Goal: Information Seeking & Learning: Learn about a topic

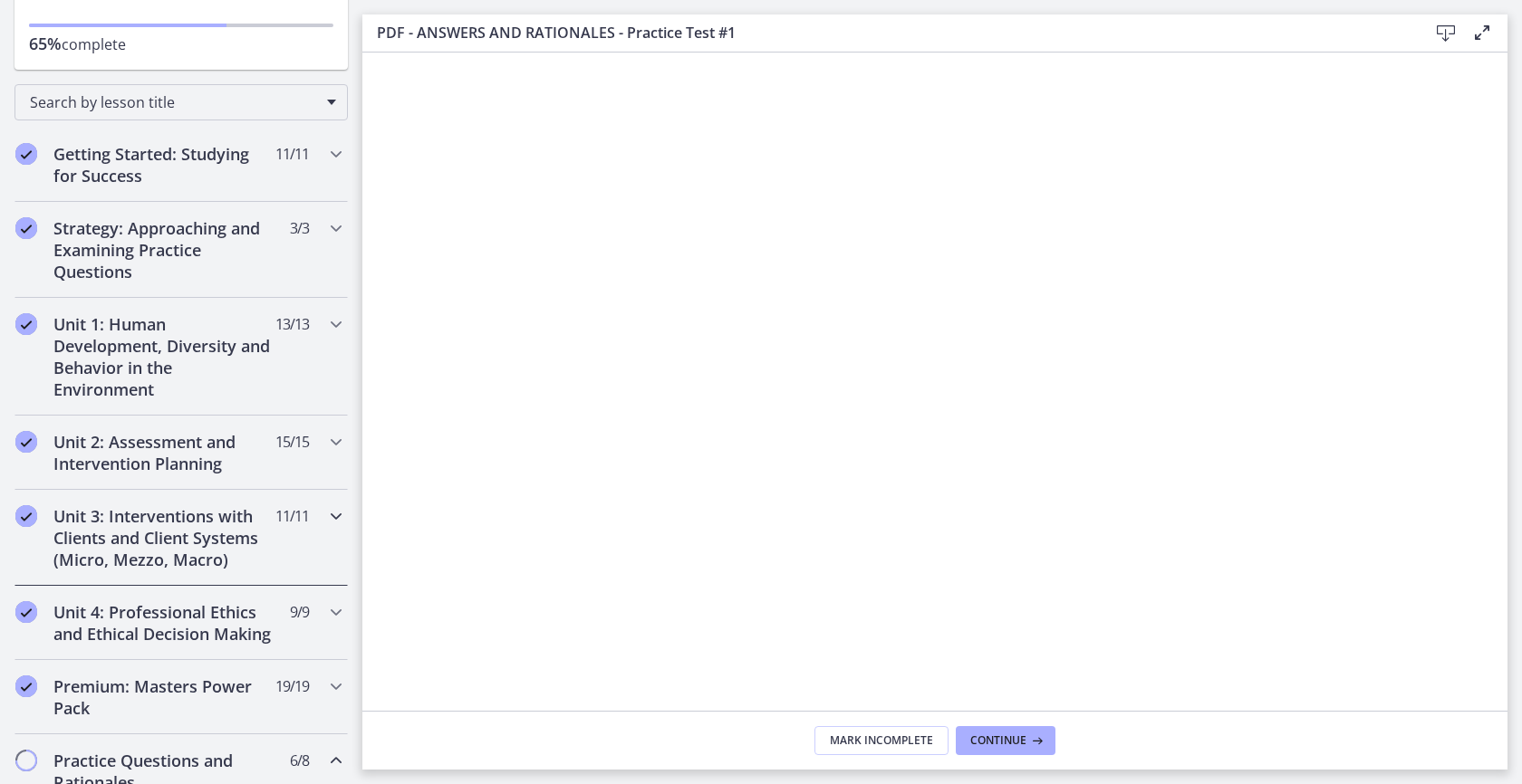
scroll to position [300, 0]
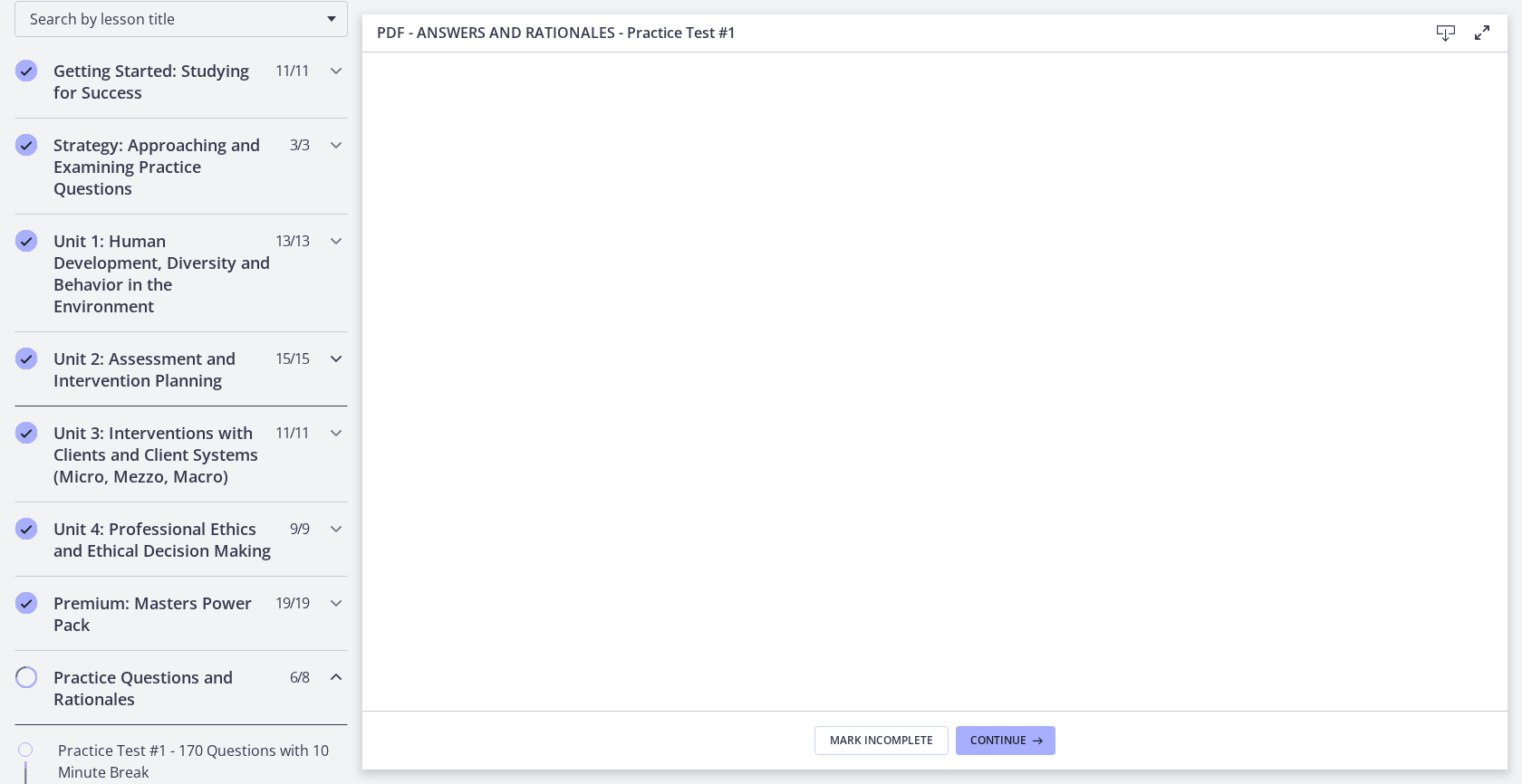
click at [175, 395] on div "Unit 2: Assessment and Intervention Planning 15 / 15 Completed" at bounding box center [181, 369] width 333 height 74
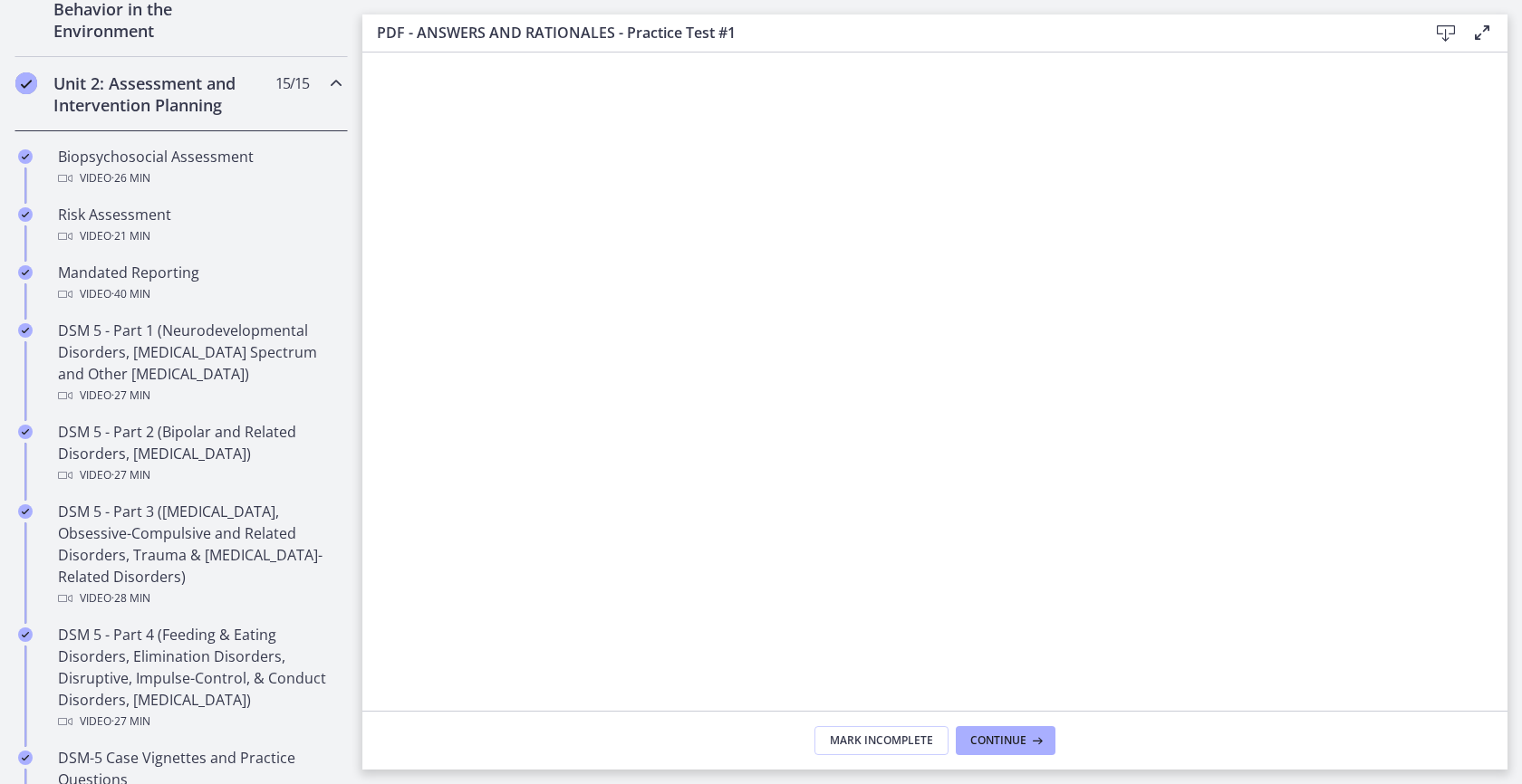
scroll to position [588, 0]
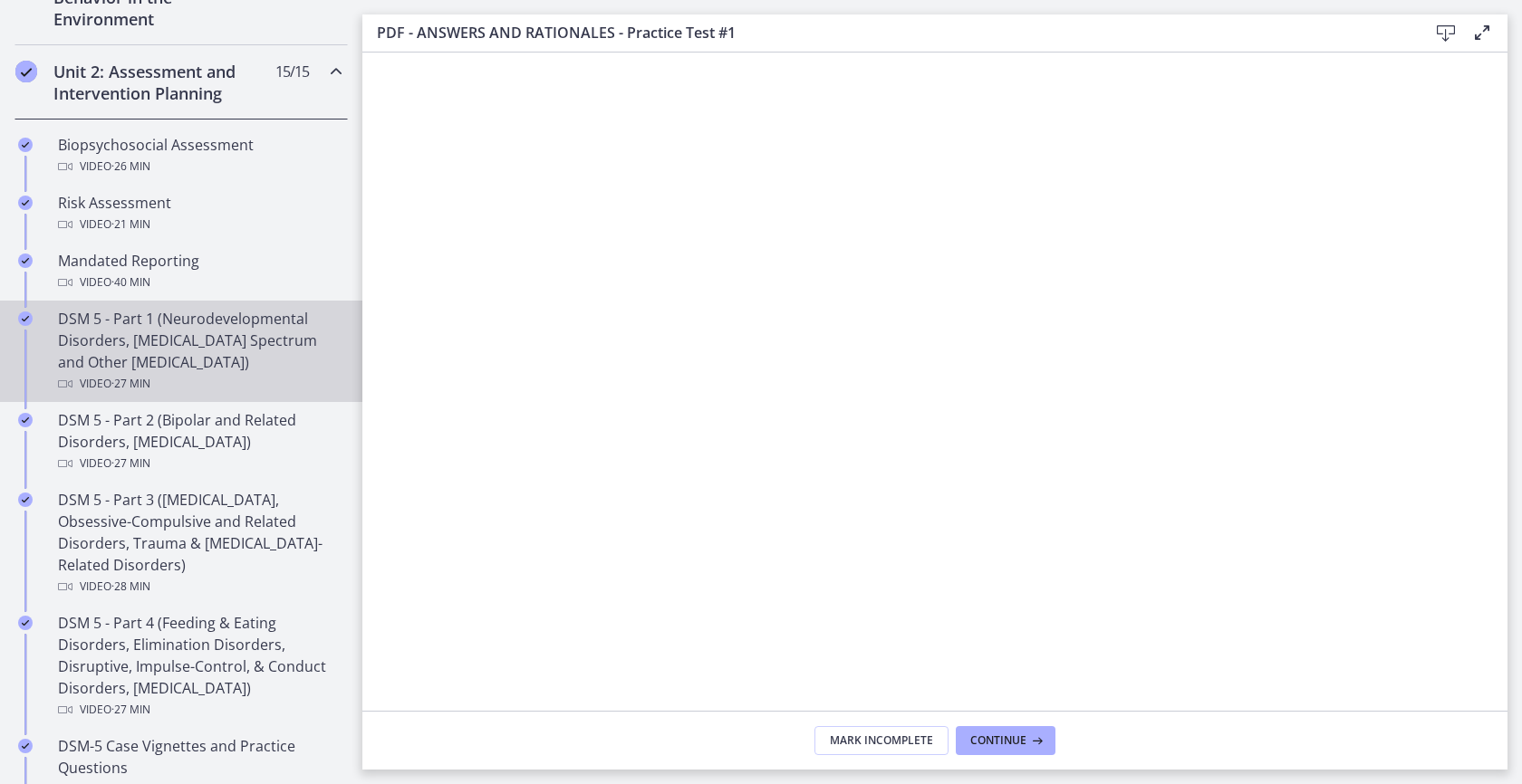
click at [213, 340] on div "DSM 5 - Part 1 (Neurodevelopmental Disorders, [MEDICAL_DATA] Spectrum and Other…" at bounding box center [199, 351] width 283 height 87
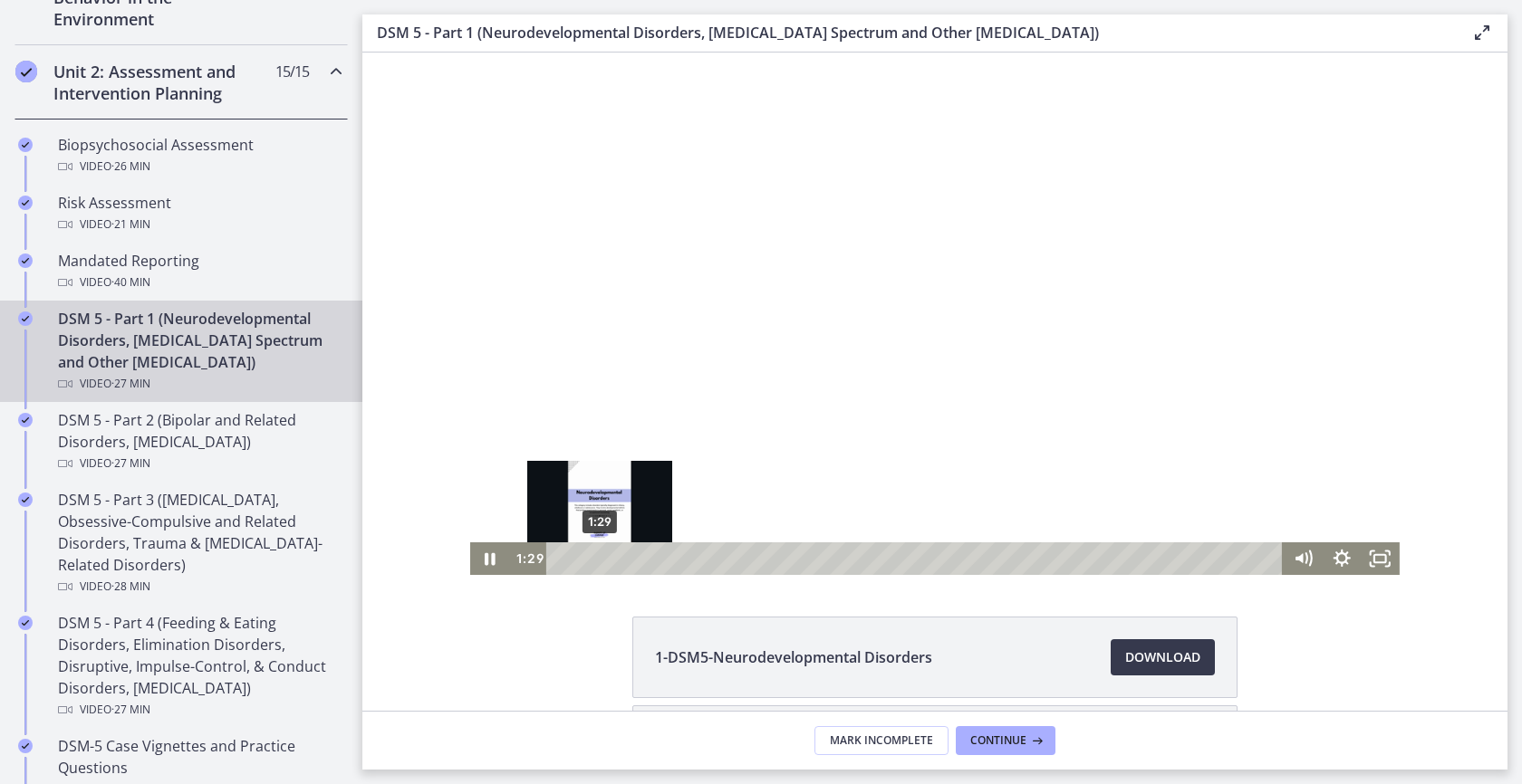
click at [593, 557] on div "1:29" at bounding box center [917, 559] width 713 height 33
click at [606, 556] on div "1:57" at bounding box center [917, 559] width 713 height 33
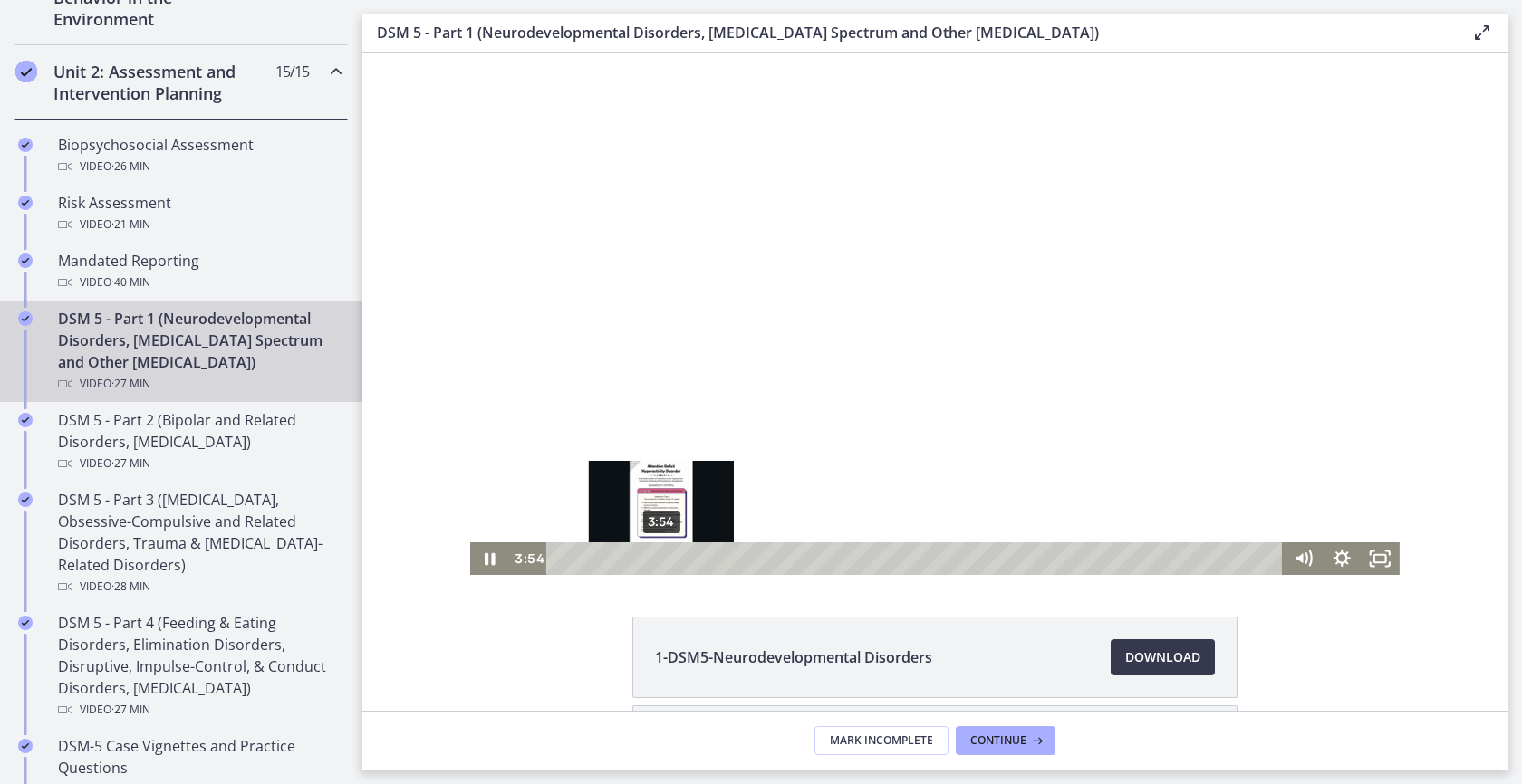
click at [655, 552] on div "3:54" at bounding box center [917, 559] width 713 height 33
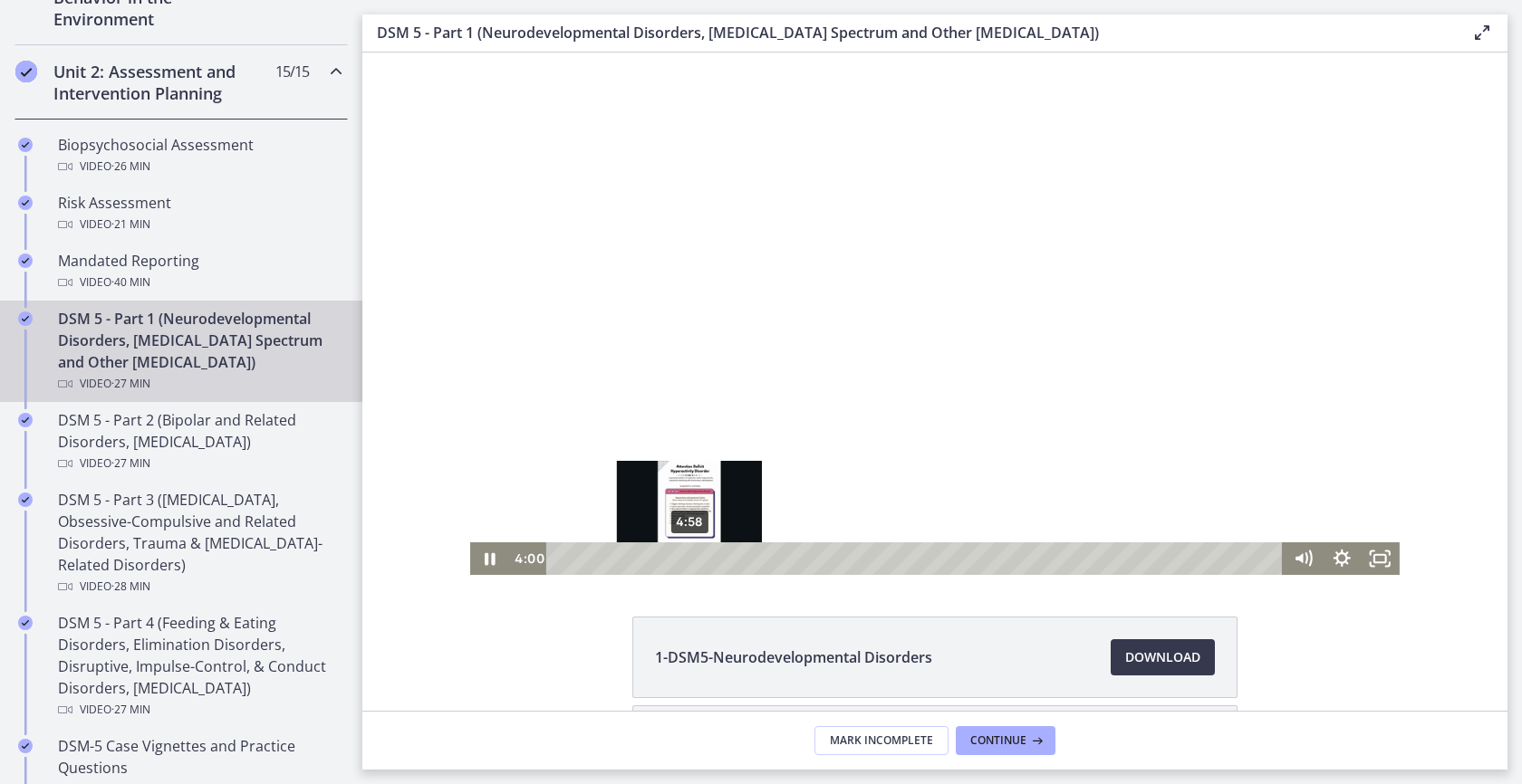
drag, startPoint x: 607, startPoint y: 555, endPoint x: 659, endPoint y: 559, distance: 52.2
click at [683, 557] on div "4:58" at bounding box center [917, 559] width 713 height 33
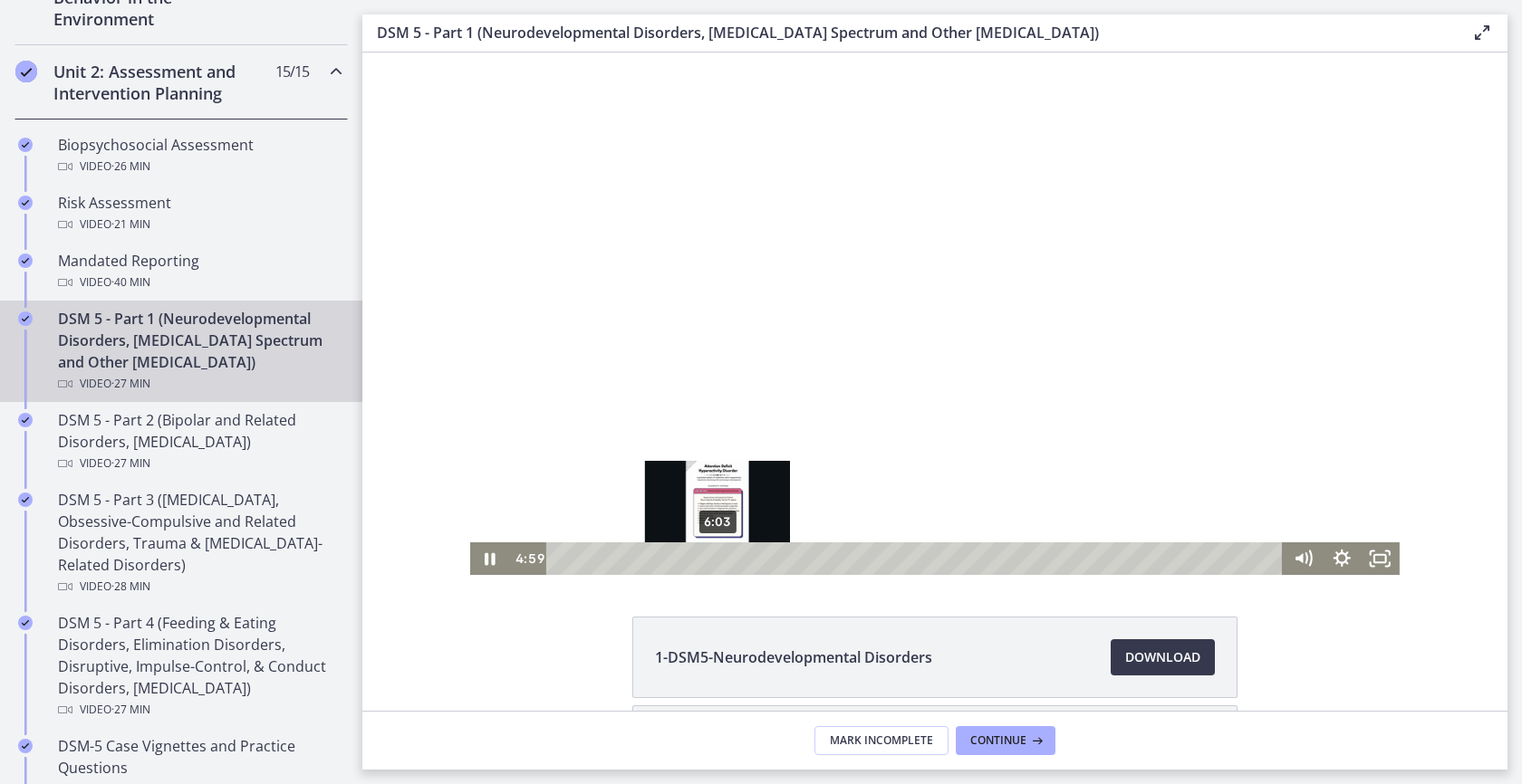
click at [711, 559] on div "6:03" at bounding box center [917, 559] width 713 height 33
click at [727, 560] on div "6:41" at bounding box center [917, 559] width 713 height 33
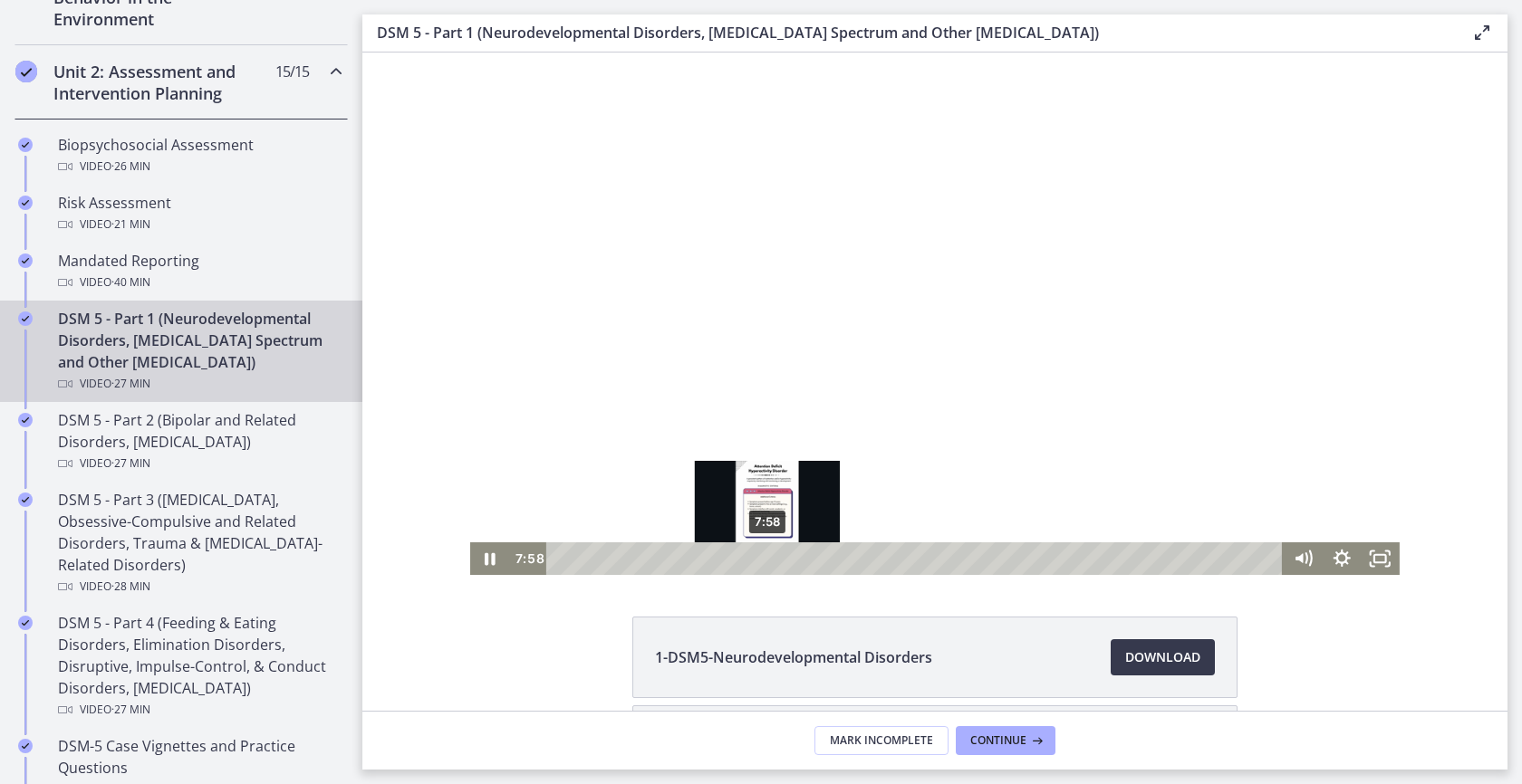
click at [768, 561] on div "7:58" at bounding box center [917, 559] width 713 height 33
click at [814, 559] on div "8:57" at bounding box center [917, 559] width 713 height 33
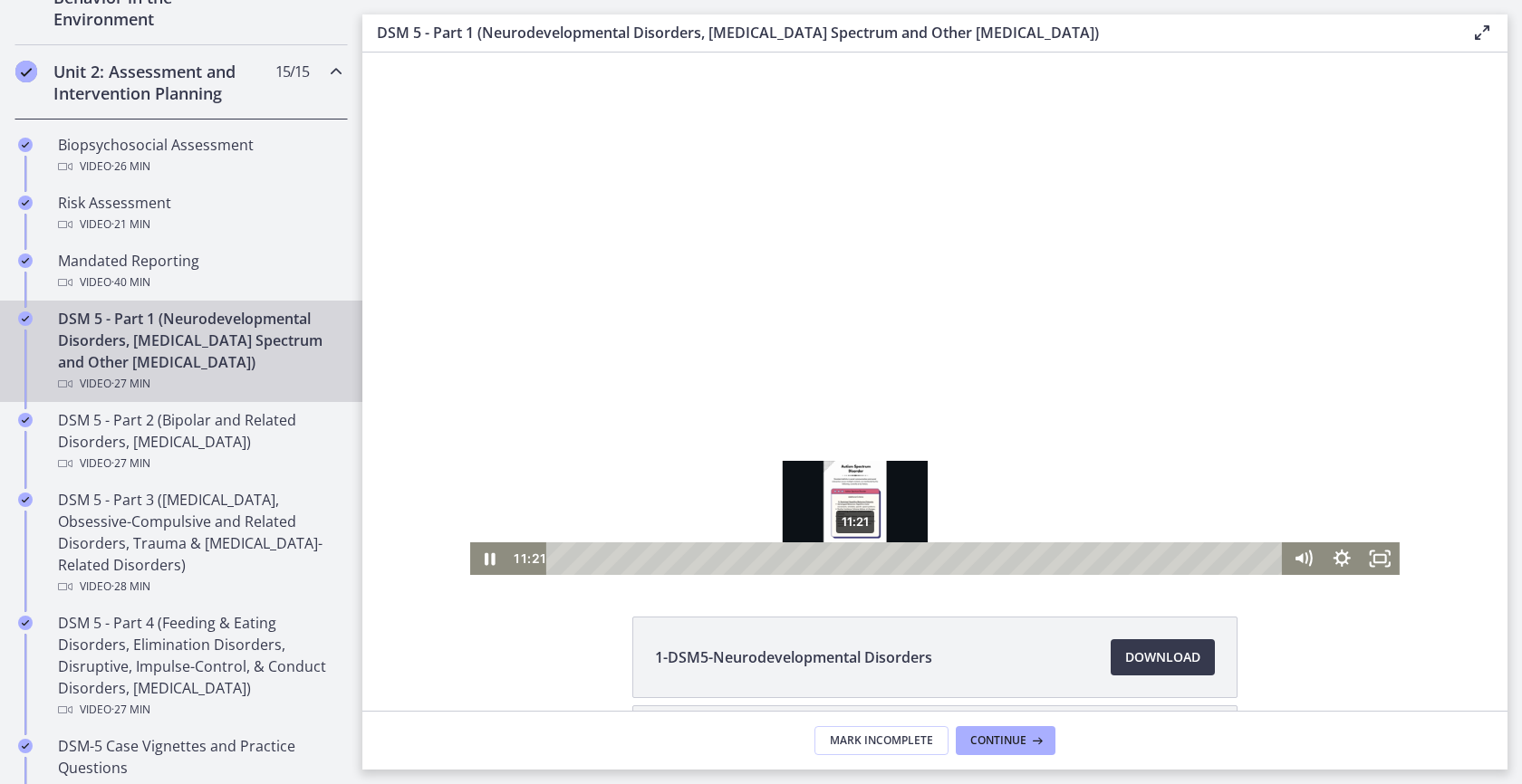
click at [849, 559] on div "11:21" at bounding box center [917, 559] width 713 height 33
click at [833, 559] on div "10:44" at bounding box center [917, 559] width 713 height 33
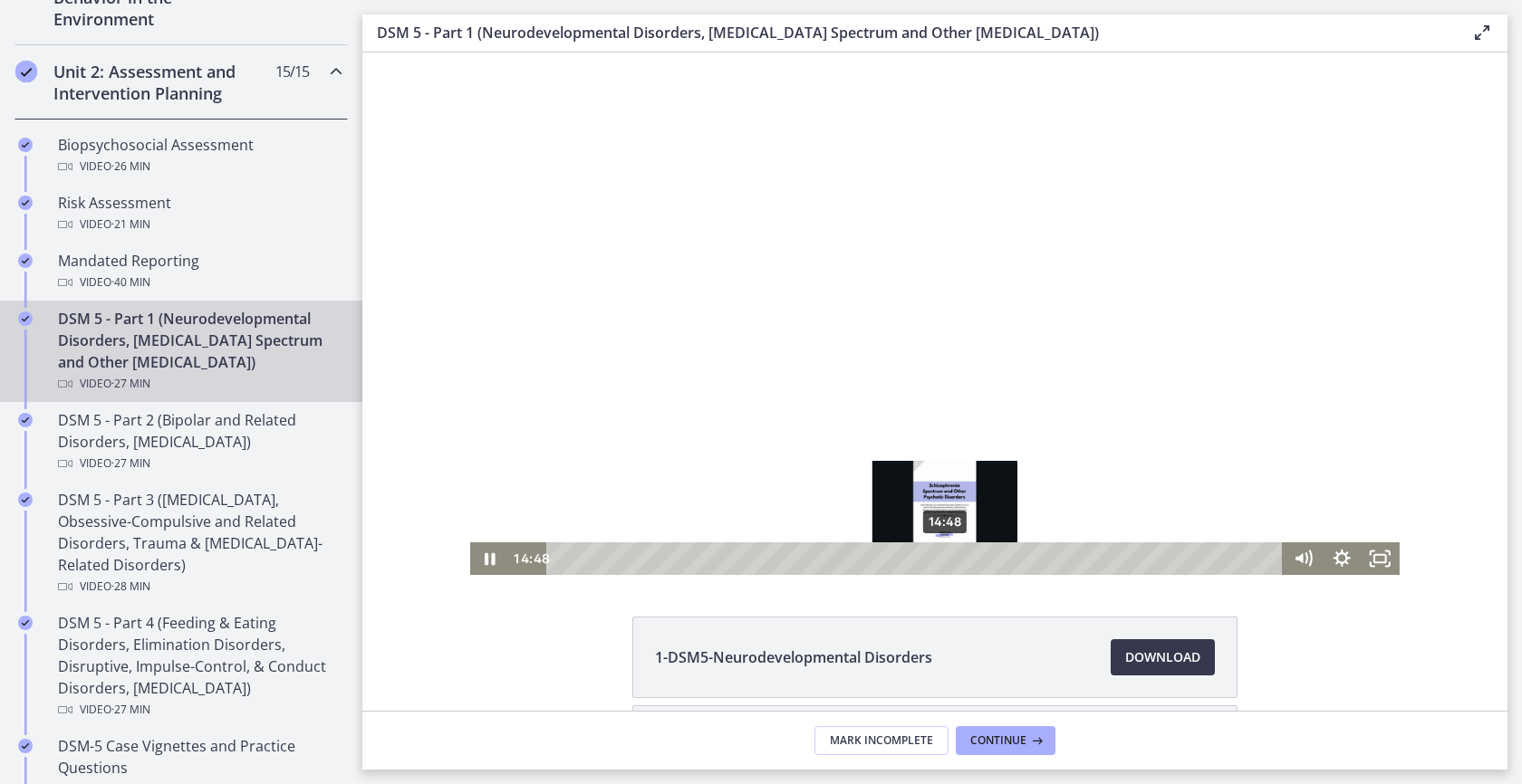
click at [939, 556] on div "14:48" at bounding box center [917, 559] width 713 height 33
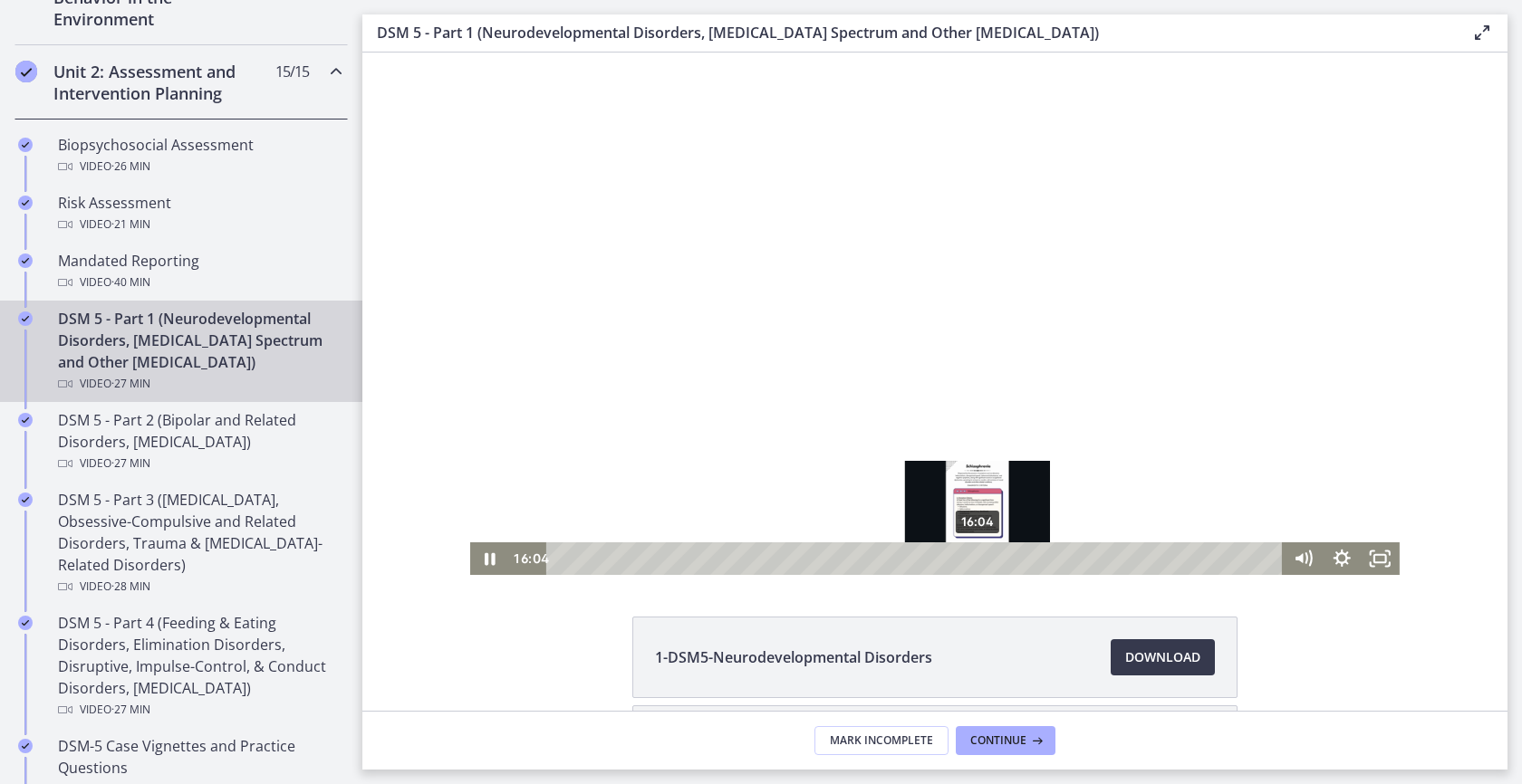
click at [972, 557] on div "16:04" at bounding box center [917, 559] width 713 height 33
click at [984, 560] on div "16:33" at bounding box center [917, 559] width 713 height 33
click at [993, 560] on div "16:54" at bounding box center [917, 559] width 713 height 33
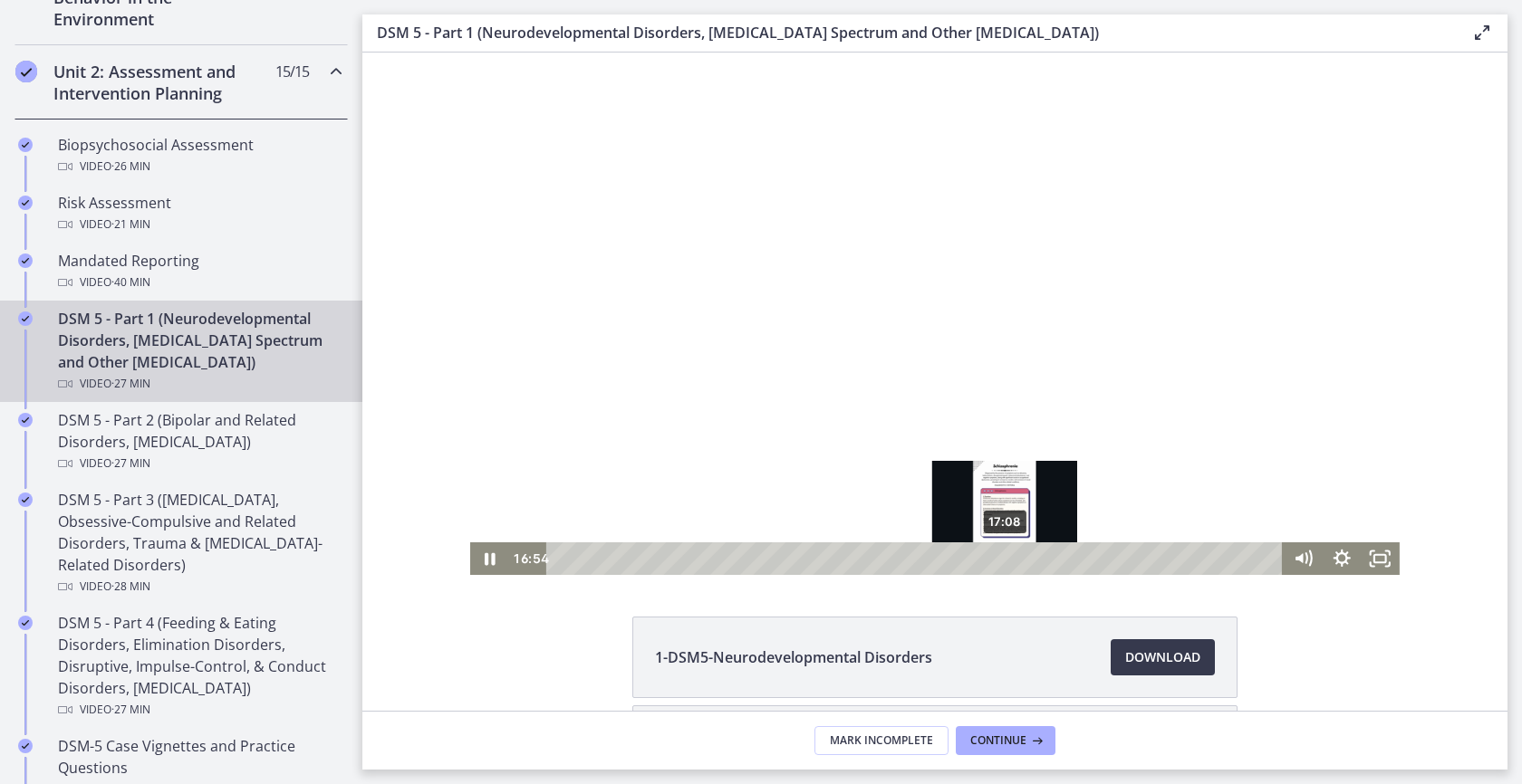
click at [1001, 559] on div "17:08" at bounding box center [917, 559] width 713 height 33
click at [1006, 559] on div "17:25" at bounding box center [917, 559] width 713 height 33
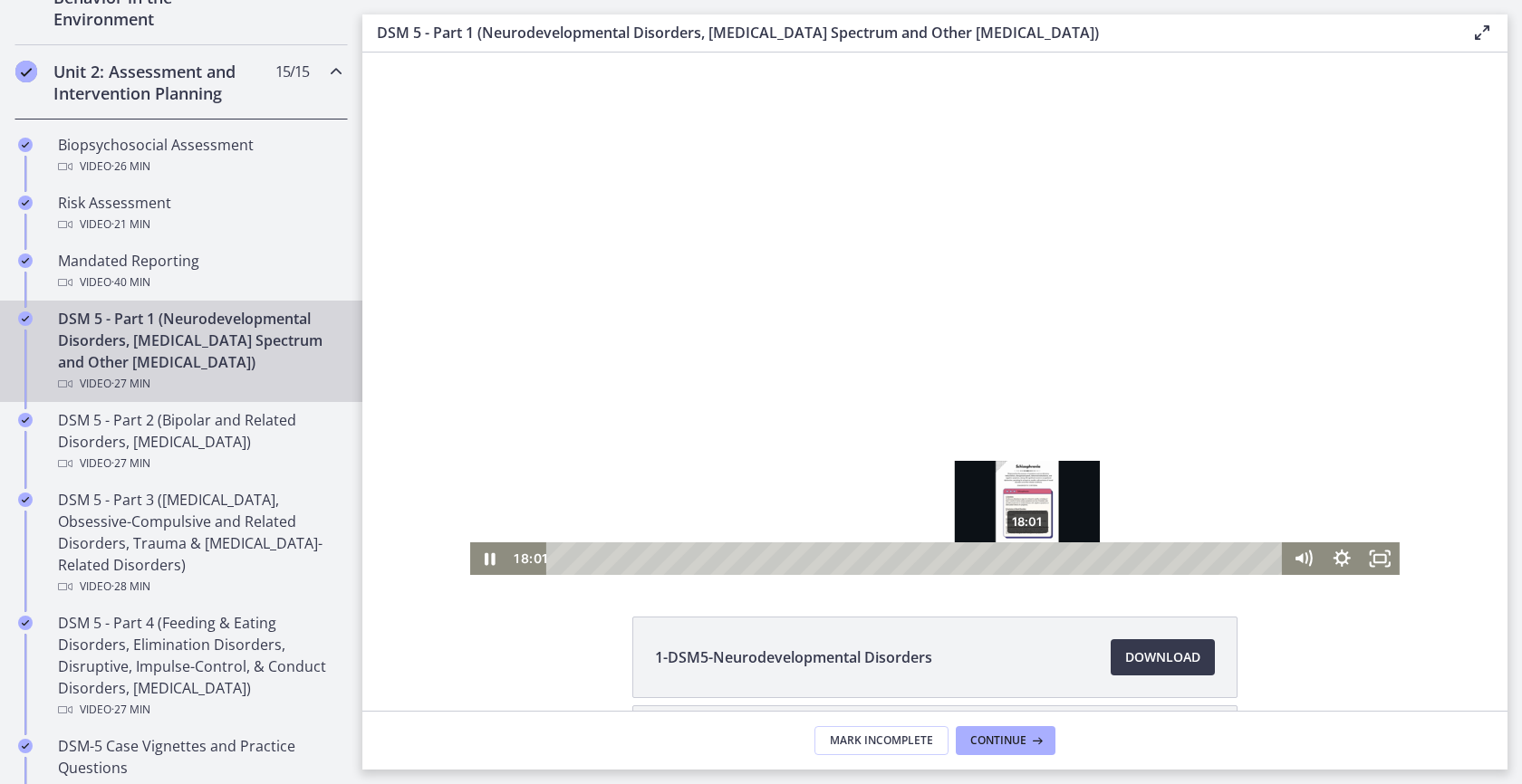
click at [1022, 559] on div "18:01" at bounding box center [917, 559] width 713 height 33
click at [1036, 559] on div "18:34" at bounding box center [917, 559] width 713 height 33
click at [1026, 558] on div "18:09" at bounding box center [917, 559] width 713 height 33
click at [1032, 559] on div "18:22" at bounding box center [917, 559] width 713 height 33
click at [1035, 559] on div "Playbar" at bounding box center [1041, 559] width 11 height 11
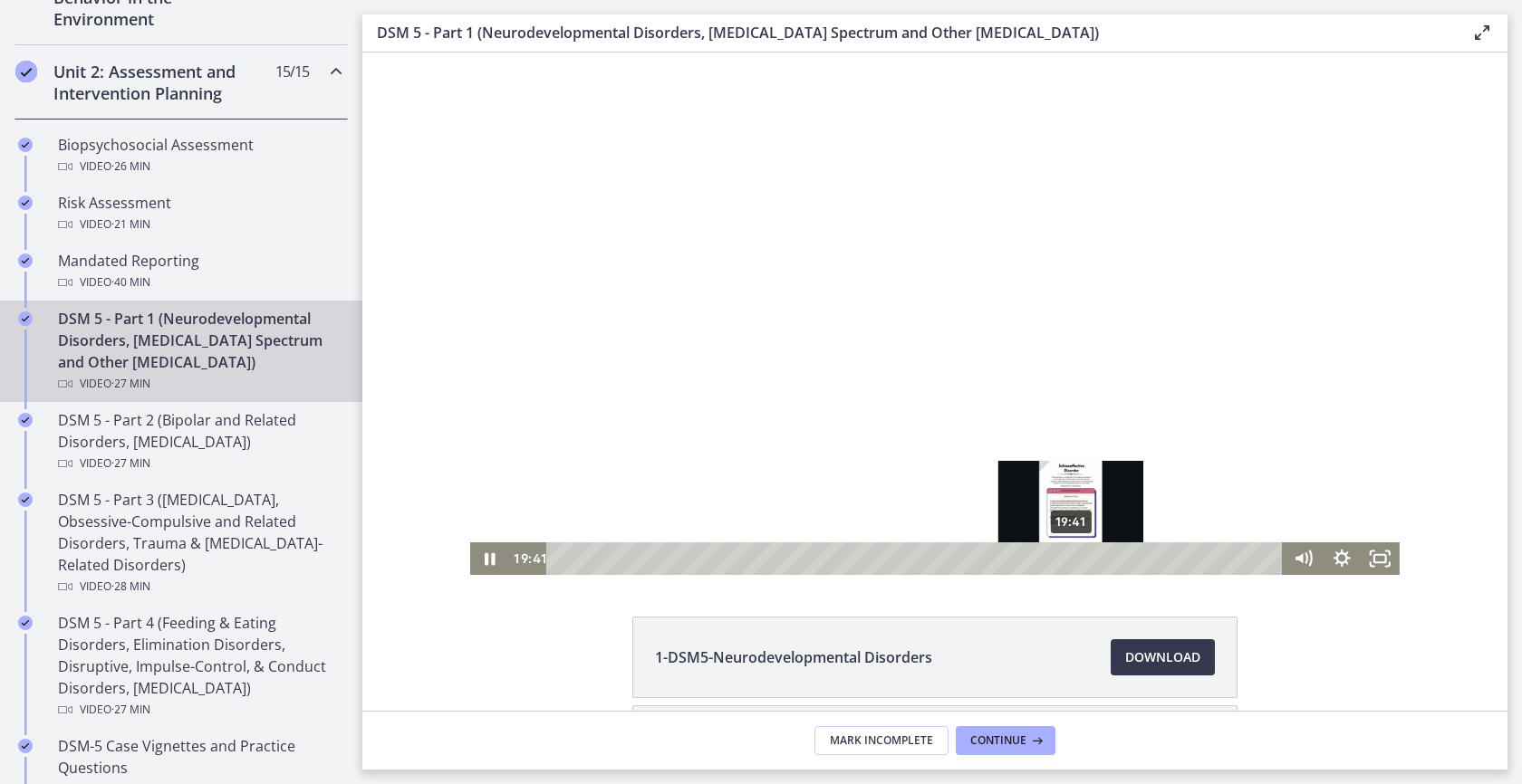
click at [1065, 556] on div "19:41" at bounding box center [917, 559] width 713 height 33
click at [1079, 557] on div "20:12" at bounding box center [917, 559] width 713 height 33
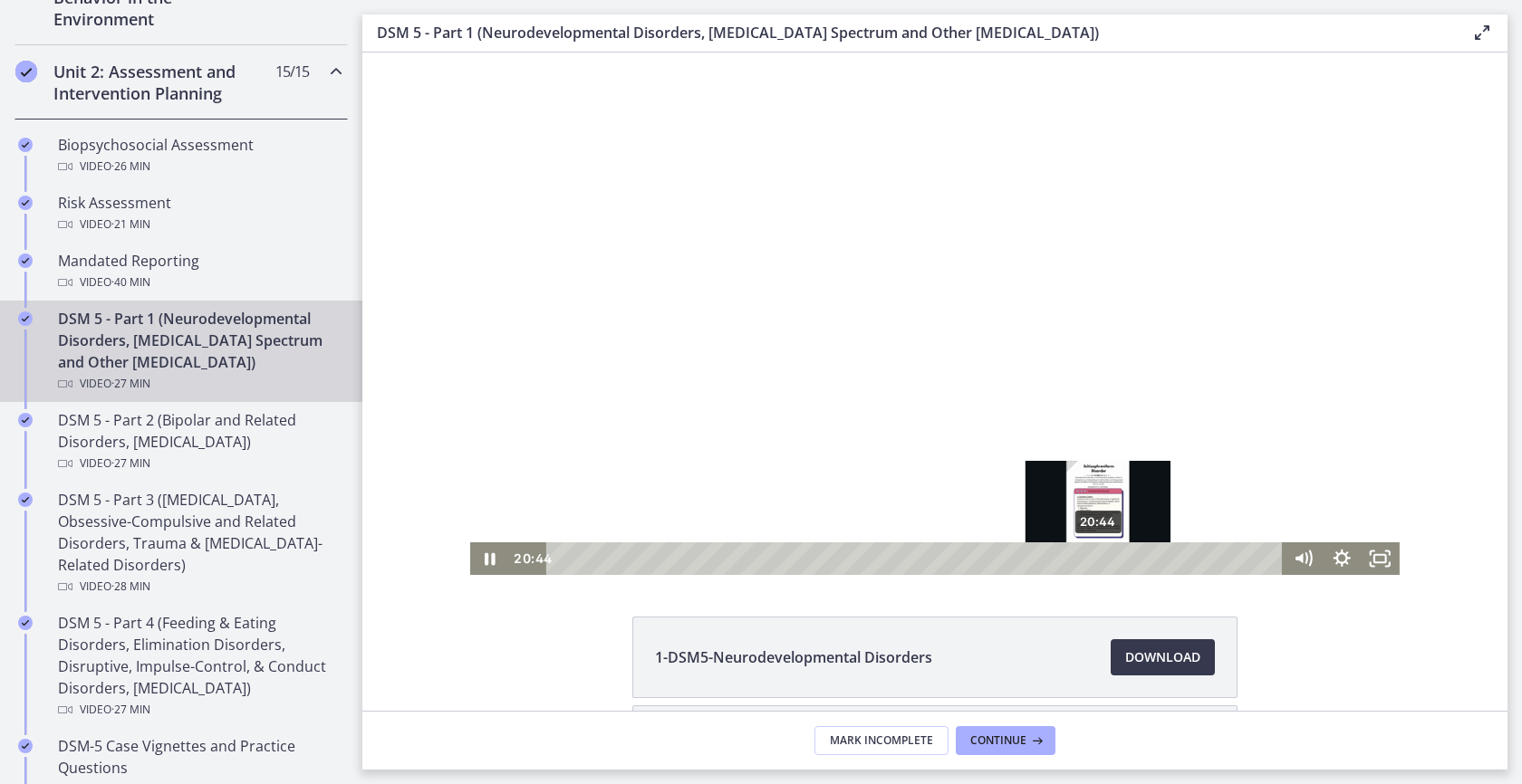
click at [1092, 555] on div "20:44" at bounding box center [917, 559] width 713 height 33
click at [1098, 552] on div "20:58" at bounding box center [917, 559] width 713 height 33
click at [1093, 553] on div "Playbar" at bounding box center [1099, 559] width 11 height 11
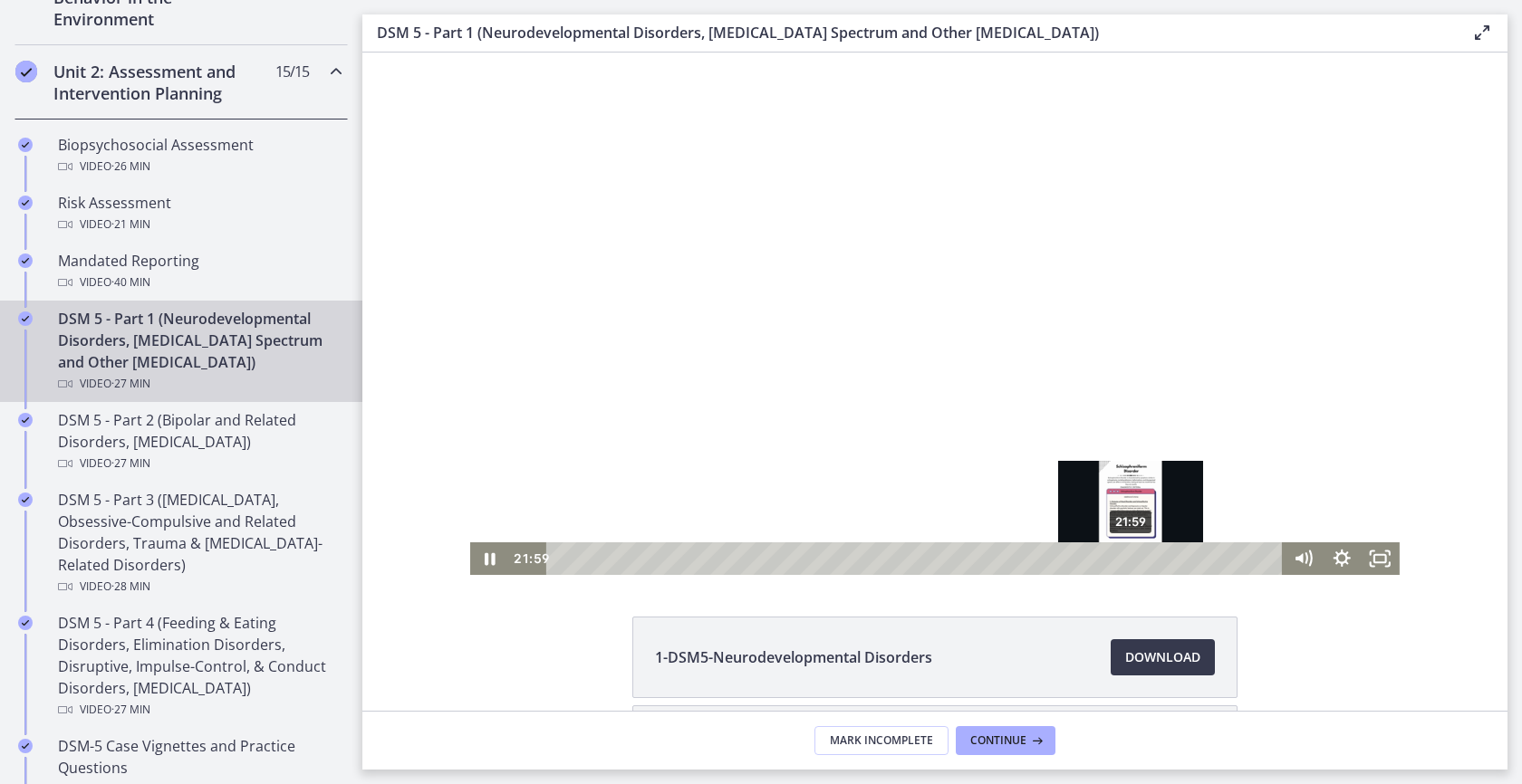
click at [1125, 558] on div "21:59" at bounding box center [917, 559] width 713 height 33
click at [1138, 558] on div "22:26" at bounding box center [917, 559] width 713 height 33
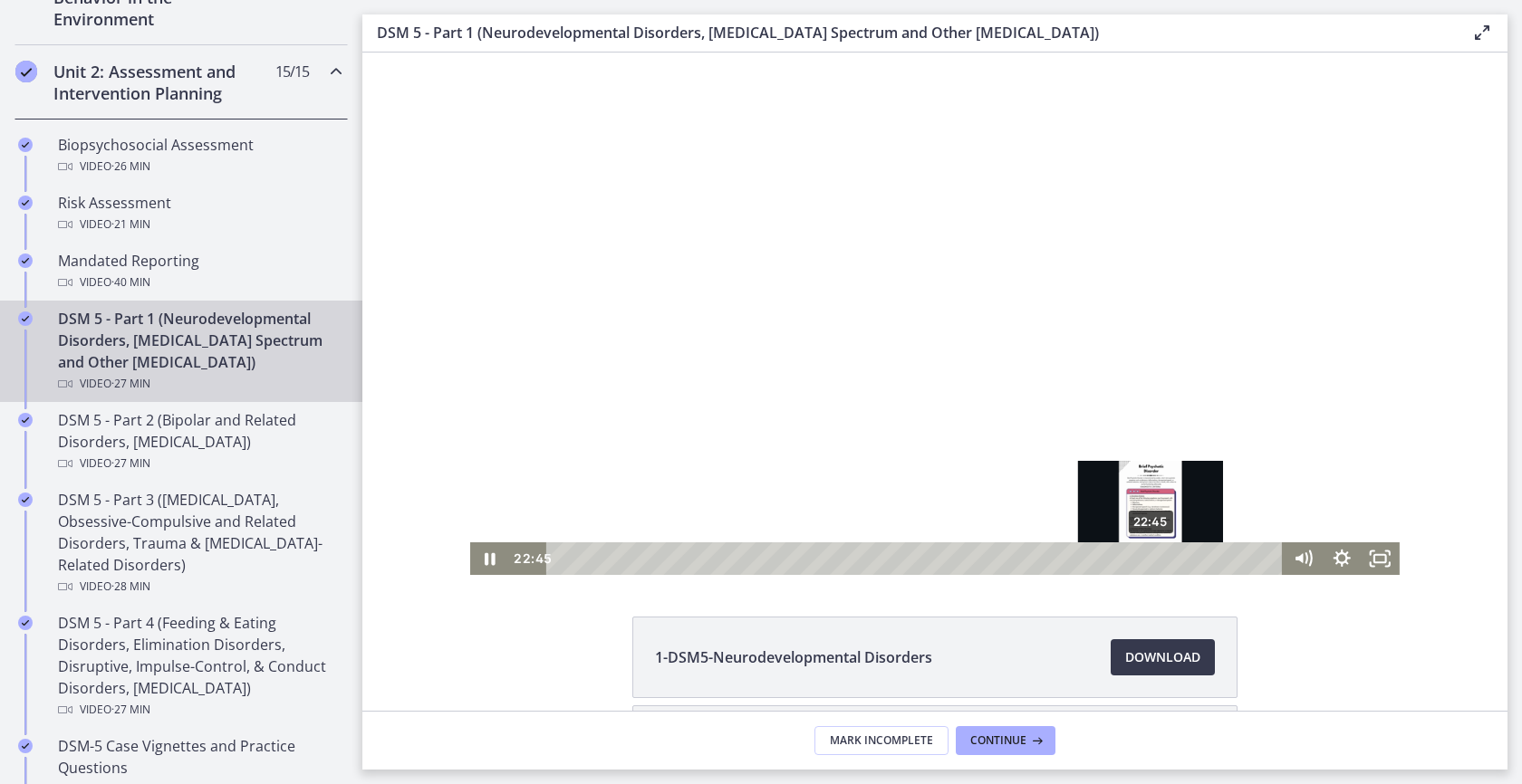
click at [1148, 557] on div "22:45" at bounding box center [917, 559] width 713 height 33
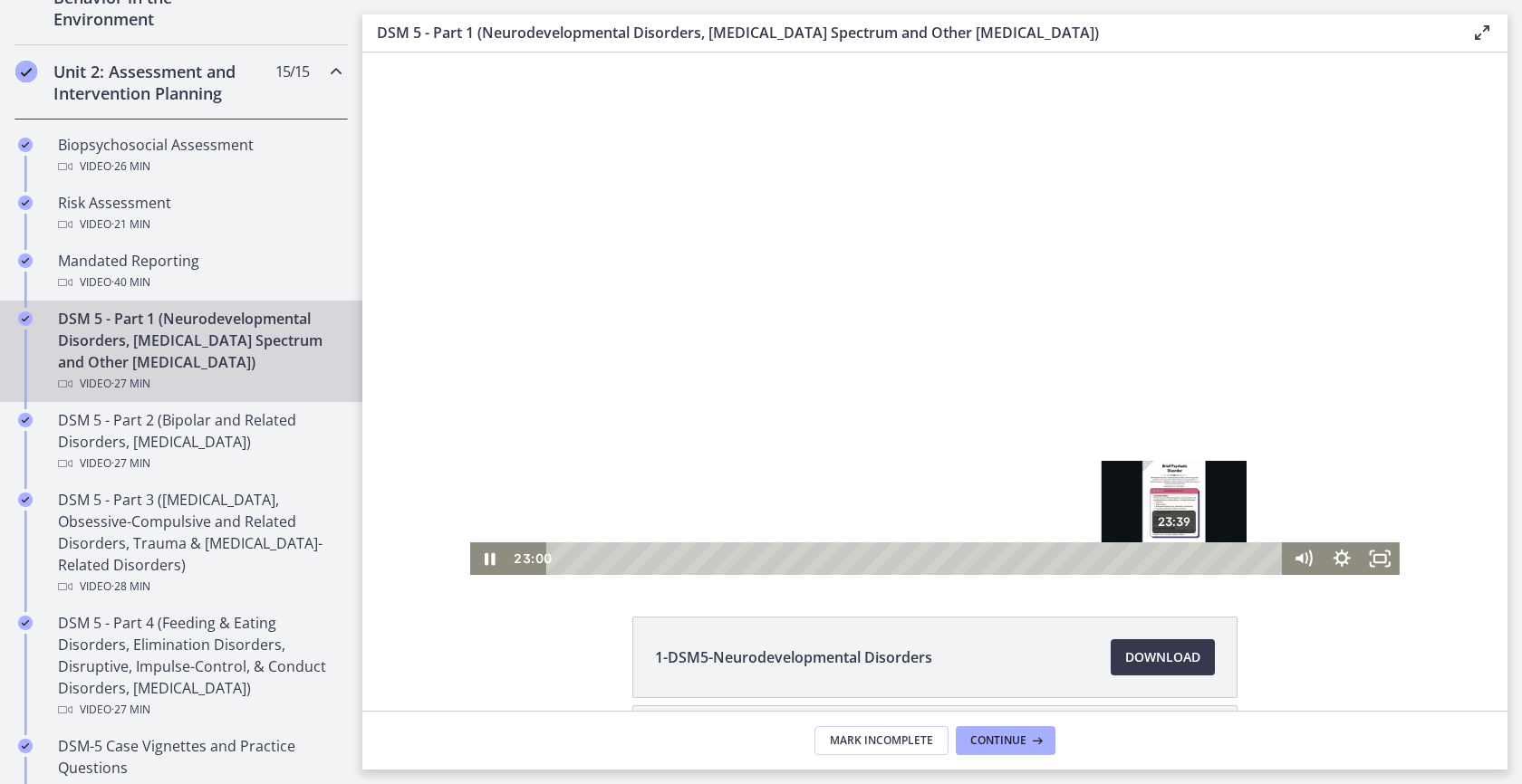
click at [1169, 560] on div "23:39" at bounding box center [917, 559] width 713 height 33
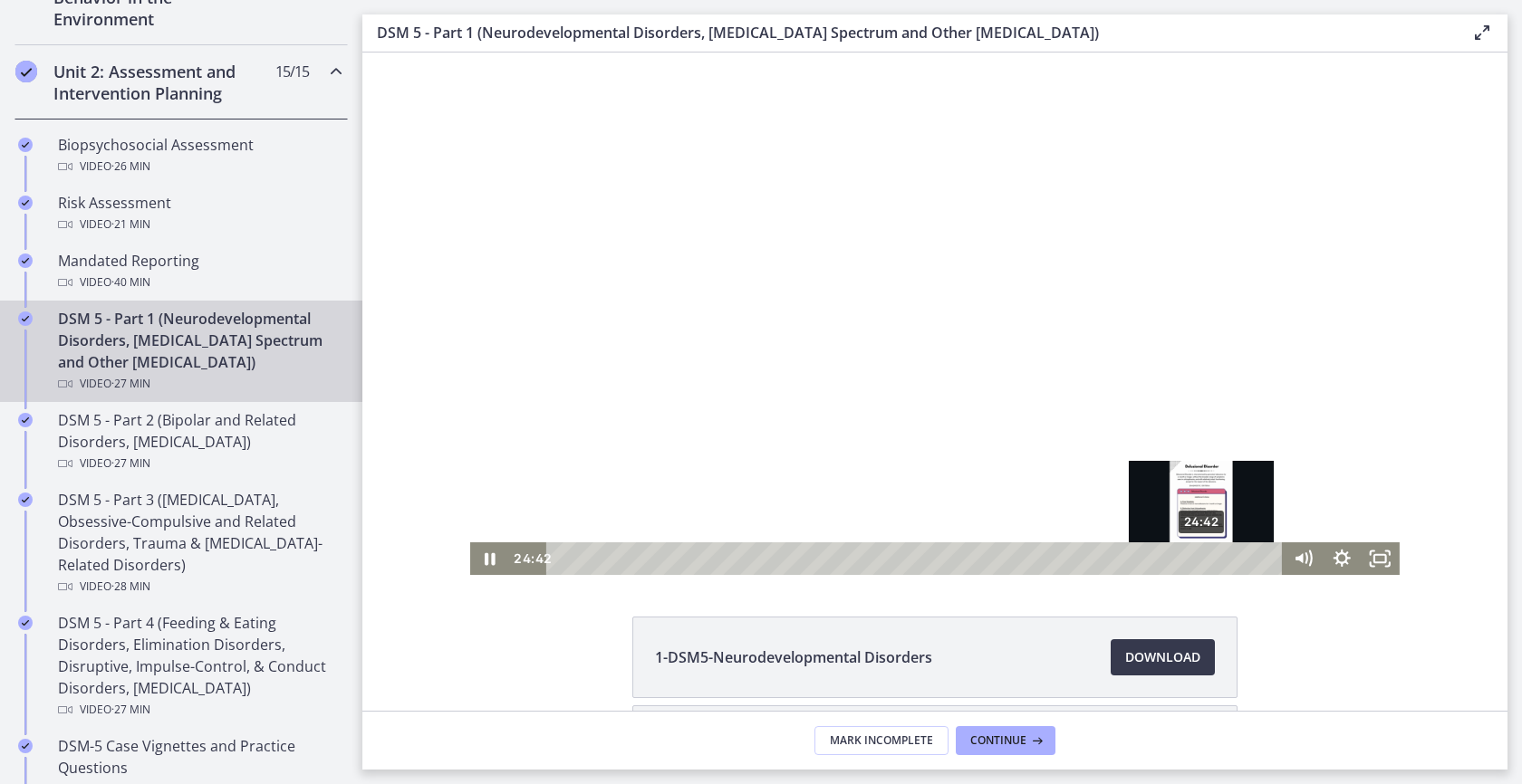
click at [1196, 558] on div "24:42" at bounding box center [917, 559] width 713 height 33
click at [878, 311] on div at bounding box center [934, 313] width 929 height 523
